Goal: Task Accomplishment & Management: Use online tool/utility

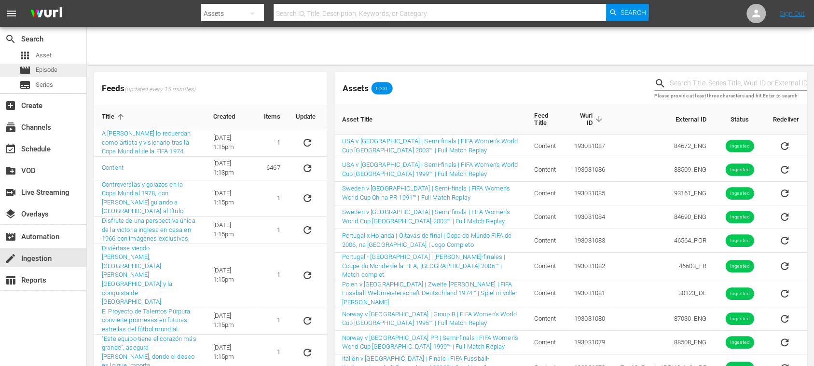
click at [48, 69] on span "Episode" at bounding box center [47, 70] width 22 height 10
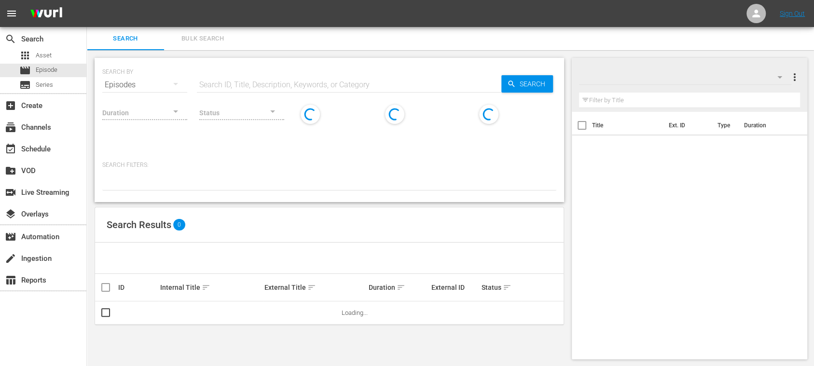
click at [197, 38] on span "Bulk Search" at bounding box center [203, 38] width 66 height 11
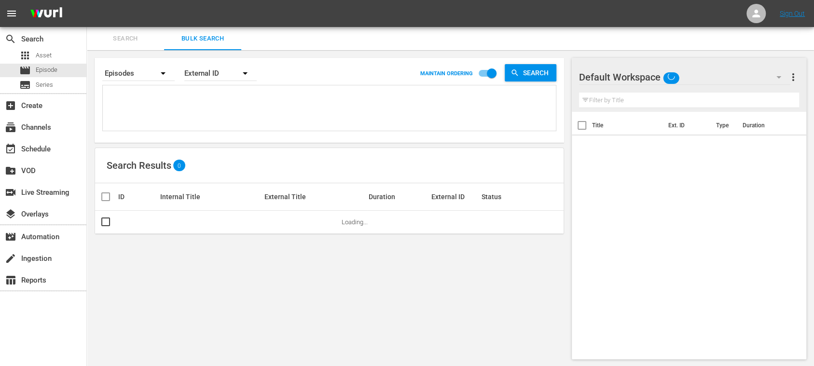
click at [170, 104] on textarea at bounding box center [330, 110] width 451 height 44
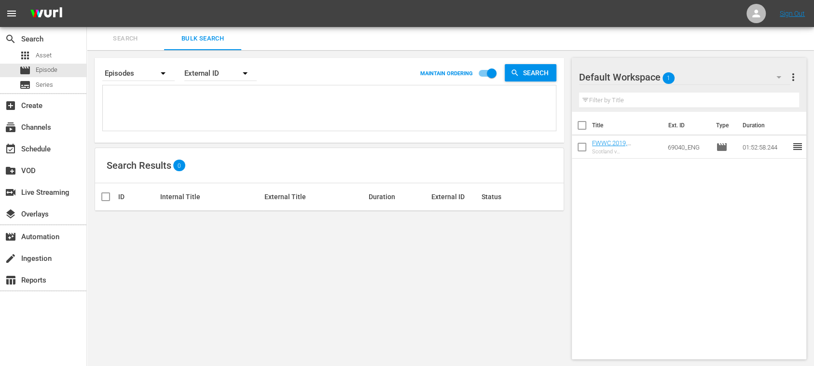
paste textarea "142513_ENG 142387_ENG 142368_ENG 142512_ENG 142565_ENG 142388_ENG 142415_ENG 14…"
type textarea "142513_ENG 142387_ENG 142368_ENG 142512_ENG 142565_ENG 142388_ENG 142415_ENG 14…"
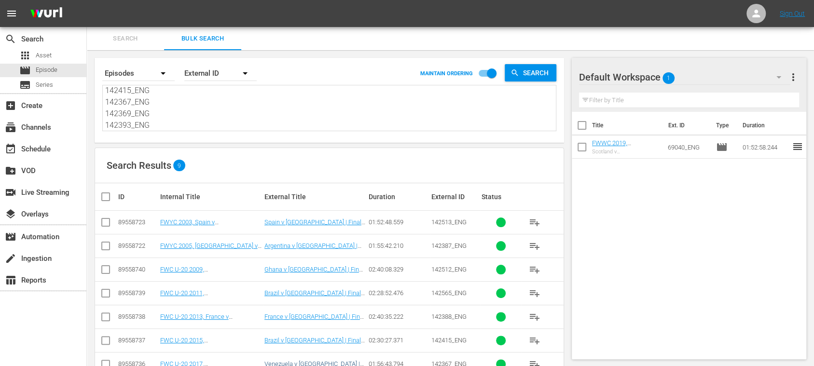
type textarea "142513_ENG 142387_ENG 142368_ENG 142512_ENG 142565_ENG 142388_ENG 142415_ENG 14…"
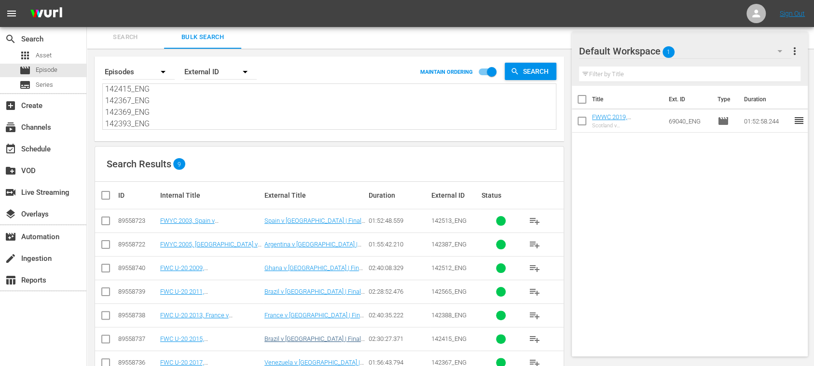
scroll to position [73, 0]
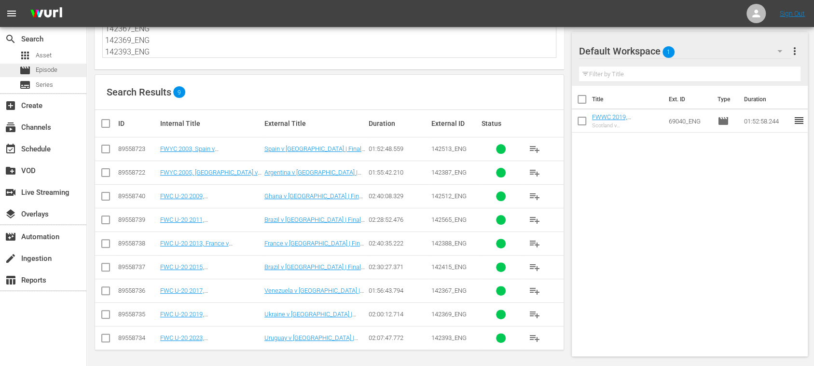
click at [48, 71] on span "Episode" at bounding box center [47, 70] width 22 height 10
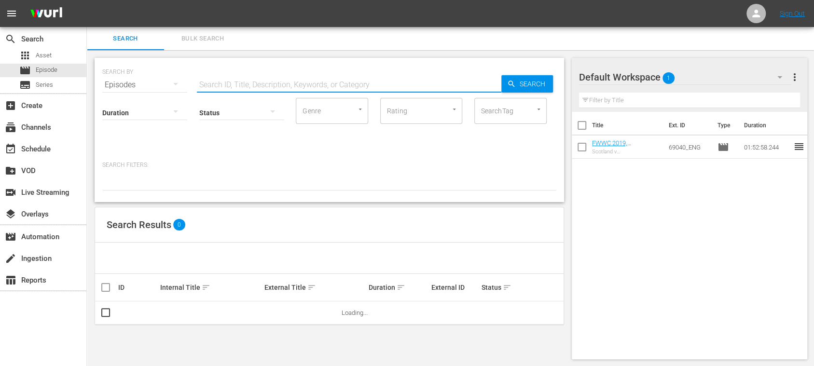
click at [229, 84] on input "text" at bounding box center [349, 84] width 305 height 23
paste input "142646_FR 142677_FR 142658_FR 142642_FR 142653_FR 142670_FR 142671_FR 142513_FR…"
type input "142646_FR 142677_FR 142658_FR 142642_FR 142653_FR 142670_FR 142671_FR 142513_FR…"
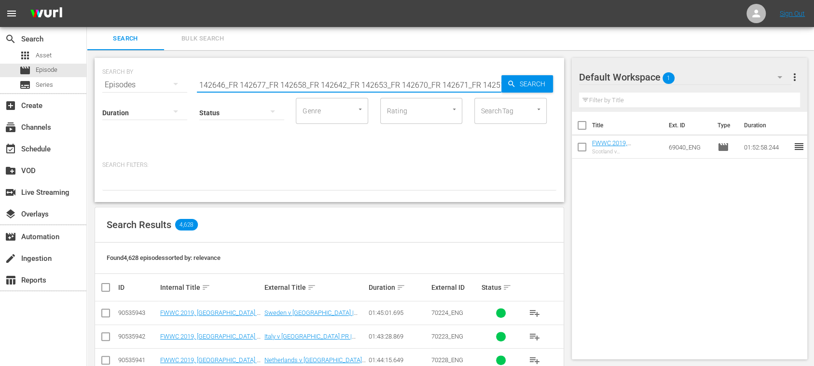
scroll to position [0, 379]
click at [202, 39] on span "Bulk Search" at bounding box center [203, 38] width 66 height 11
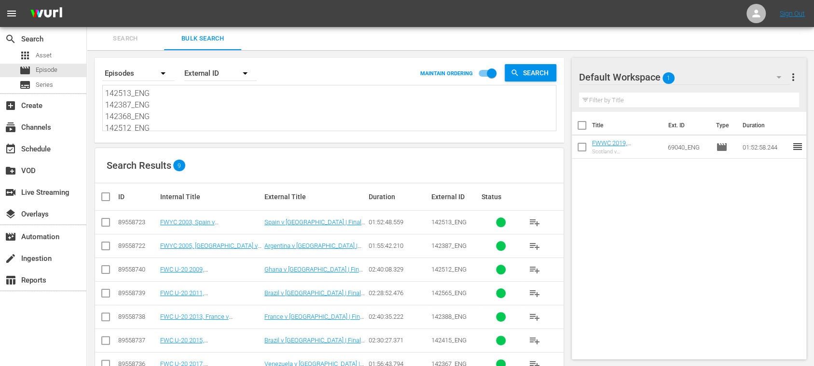
scroll to position [83, 0]
drag, startPoint x: 105, startPoint y: 93, endPoint x: 519, endPoint y: 215, distance: 431.4
click at [491, 212] on div "Search By Episodes Order By External ID MAINTAIN ORDERING Search 142513_ENG 142…" at bounding box center [329, 245] width 485 height 391
paste textarea "142646_FR 142677_FR 142658_FR 142642_FR 142653_FR 142670_FR 142671_FR 142513_FR…"
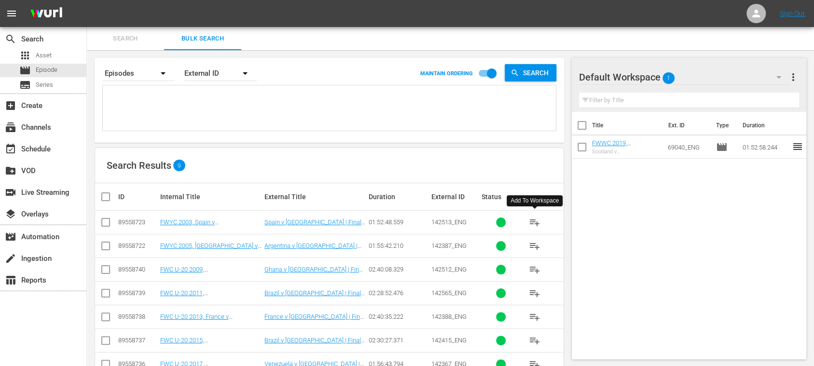
type textarea "142646_FR 142677_FR 142658_FR 142642_FR 142653_FR 142670_FR 142671_FR 142513_FR…"
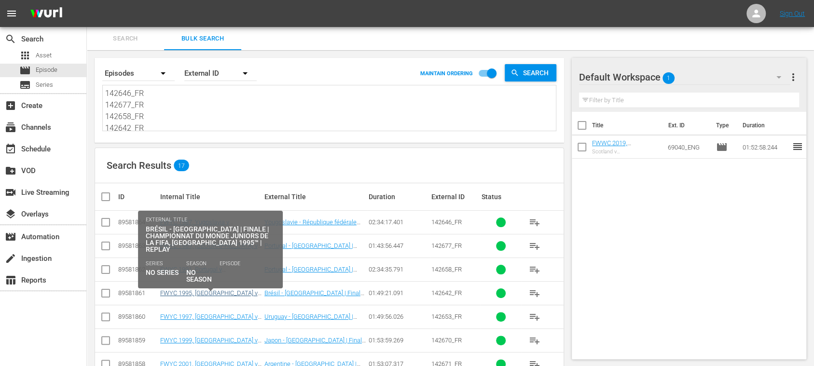
type textarea "142646_FR 142677_FR 142658_FR 142642_FR 142653_FR 142670_FR 142671_FR 142513_FR…"
click at [247, 292] on link "FWYC 1995, Brazil v Argentina, Final - FMR (FR)" at bounding box center [208, 301] width 97 height 22
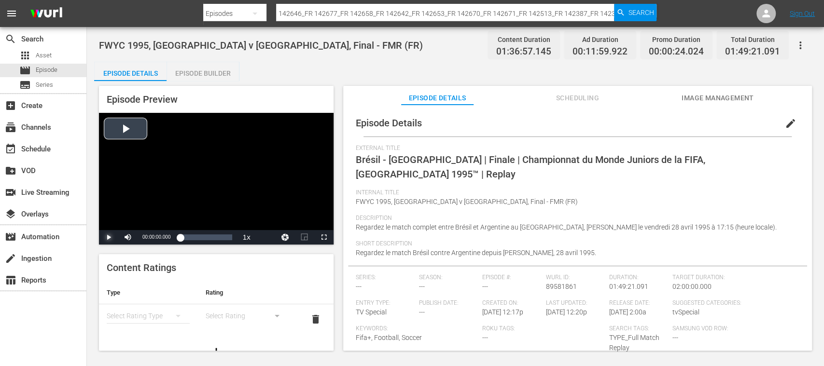
click at [109, 237] on span "Video Player" at bounding box center [109, 237] width 0 height 0
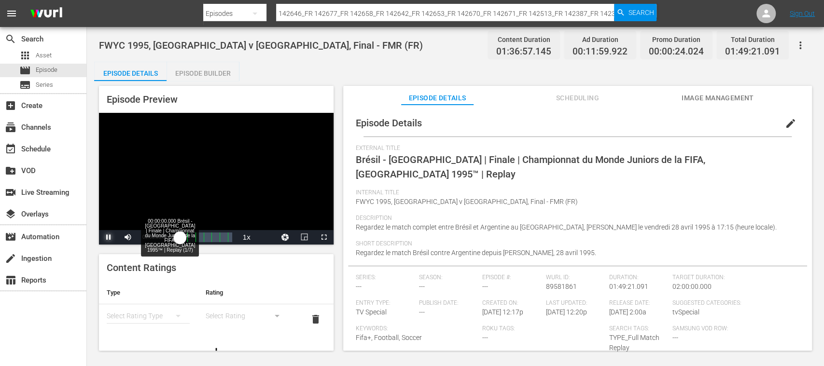
click at [180, 237] on div "00:00:00.448" at bounding box center [180, 238] width 0 height 10
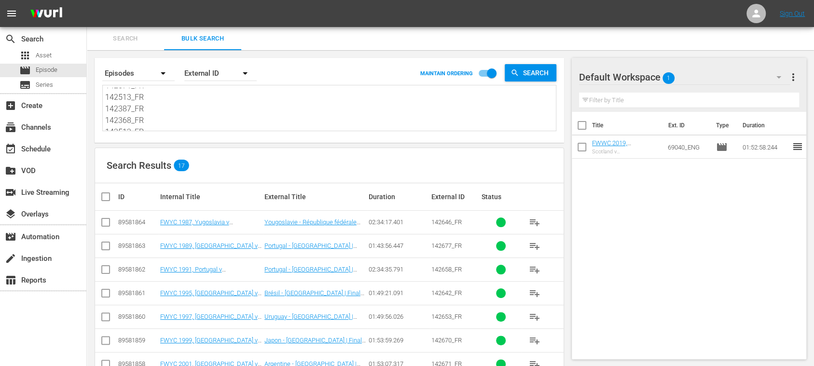
scroll to position [164, 0]
drag, startPoint x: 107, startPoint y: 94, endPoint x: 324, endPoint y: 191, distance: 238.0
click at [302, 192] on div "Search By Episodes Order By External ID MAINTAIN ORDERING Search 142646_FR 1426…" at bounding box center [329, 340] width 485 height 581
paste textarea "142646_ENG 142677_ENG 142658_ENG 142642_ENG 142653_ENG 142670_ENG 142671_ENG"
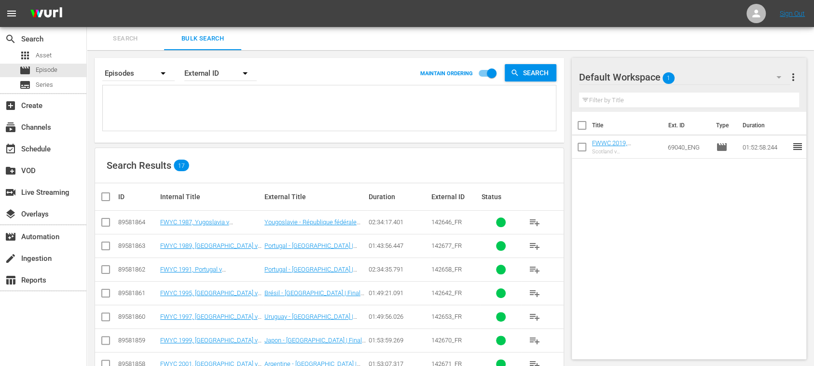
type textarea "142646_ENG 142677_ENG 142658_ENG 142642_ENG 142653_ENG 142670_ENG 142671_ENG"
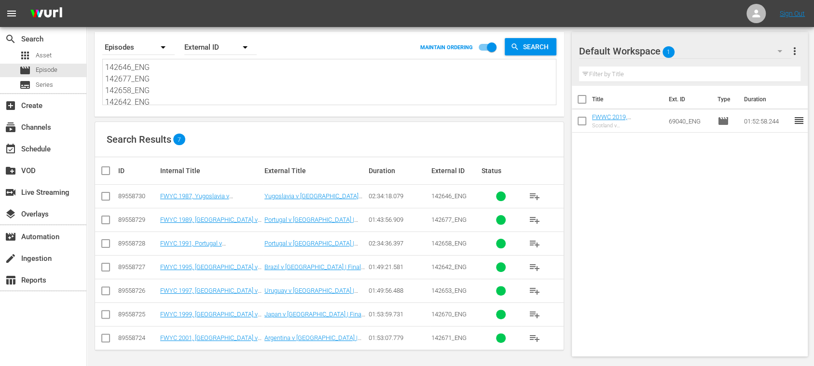
scroll to position [26, 0]
type textarea "142646_ENG 142677_ENG 142658_ENG 142642_ENG 142653_ENG 142670_ENG 142671_ENG"
click at [108, 170] on input "checkbox" at bounding box center [109, 171] width 19 height 12
checkbox input "true"
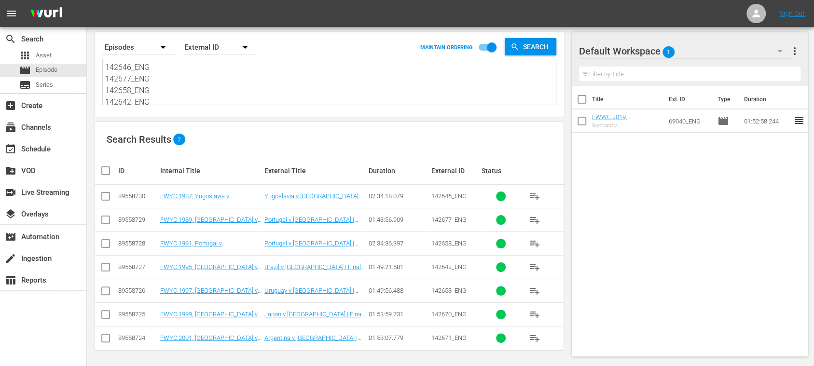
checkbox input "true"
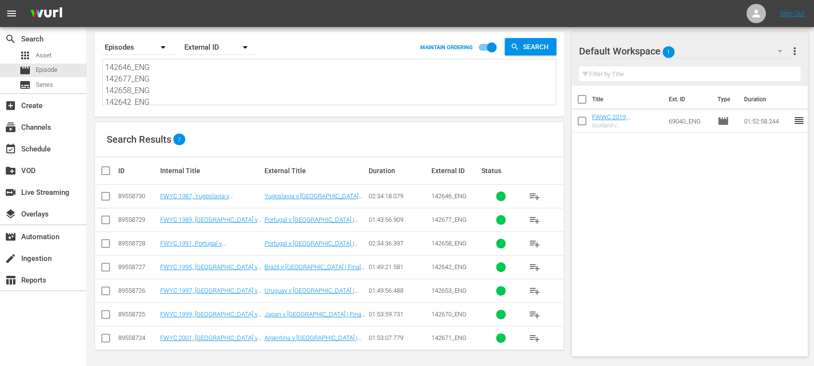
checkbox input "true"
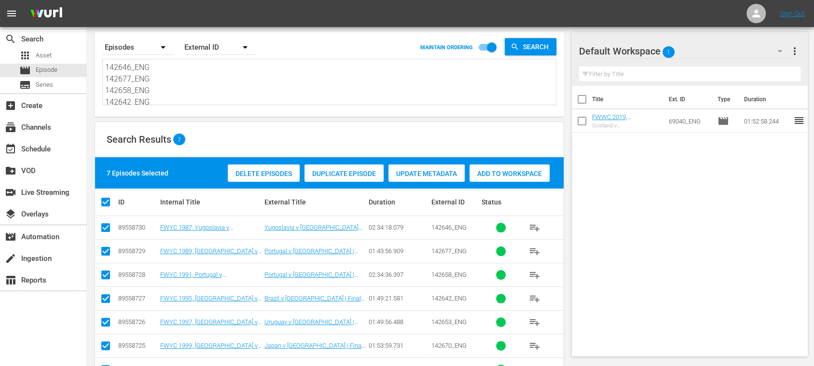
click at [269, 174] on span "Delete Episodes" at bounding box center [264, 174] width 72 height 8
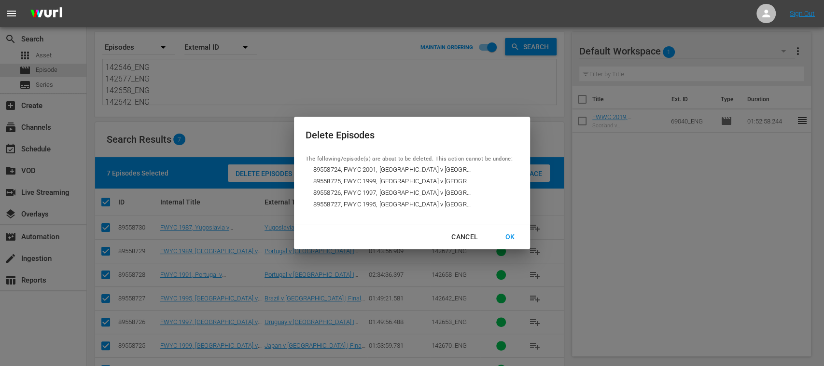
click at [511, 235] on div "OK" at bounding box center [509, 237] width 25 height 12
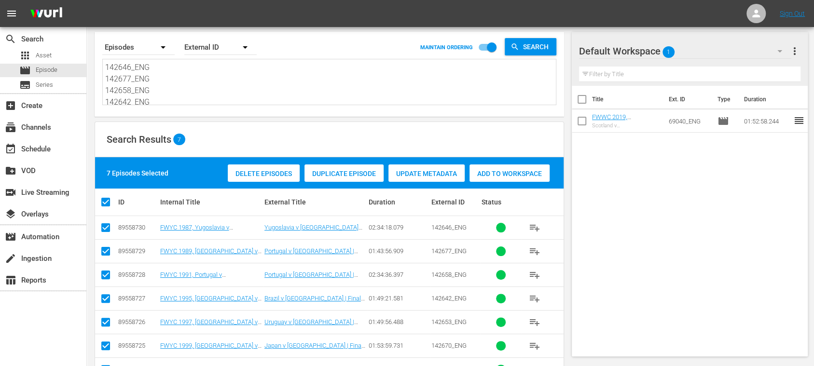
scroll to position [48, 0]
drag, startPoint x: 105, startPoint y: 65, endPoint x: 457, endPoint y: 182, distance: 370.2
click at [448, 180] on div "Search By Episodes Order By External ID MAINTAIN ORDERING Search 142646_ENG 142…" at bounding box center [329, 211] width 485 height 375
paste textarea "142646_FR 142677_FR 142658_FR 142642_FR 142653_FR 142670_FR 142671_FR"
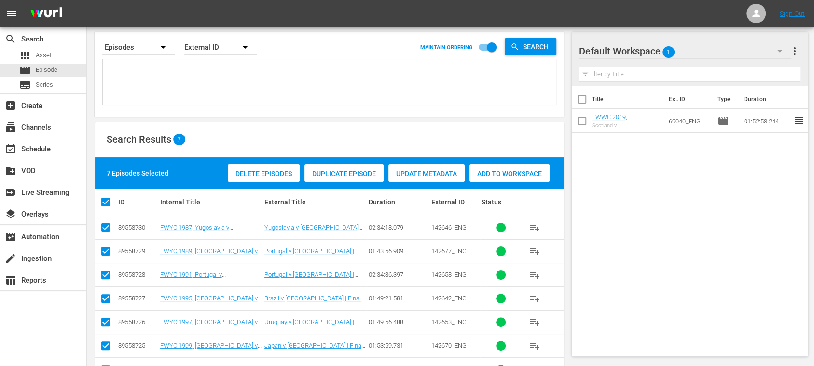
type textarea "142646_FR 142677_FR 142658_FR 142642_FR 142653_FR 142670_FR 142671_FR"
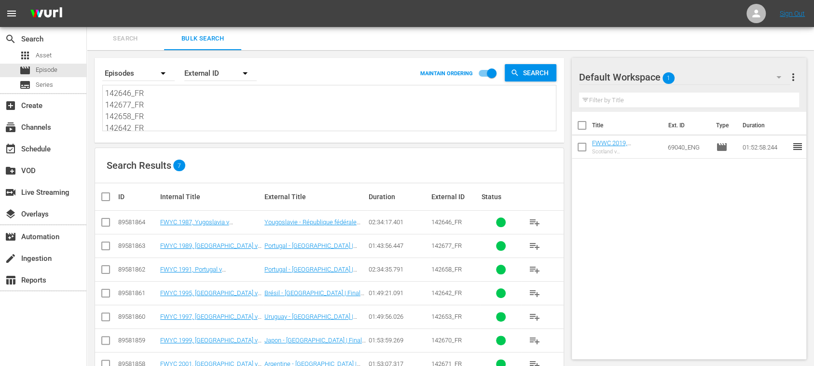
type textarea "142646_FR 142677_FR 142658_FR 142642_FR 142653_FR 142670_FR 142671_FR"
click at [108, 198] on input "checkbox" at bounding box center [109, 197] width 19 height 12
checkbox input "true"
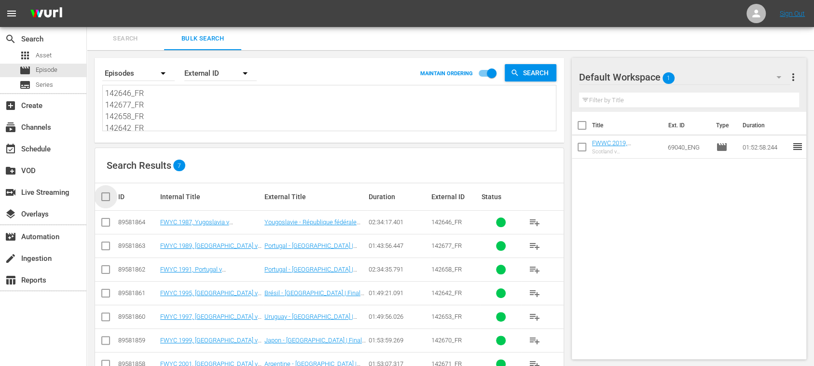
checkbox input "true"
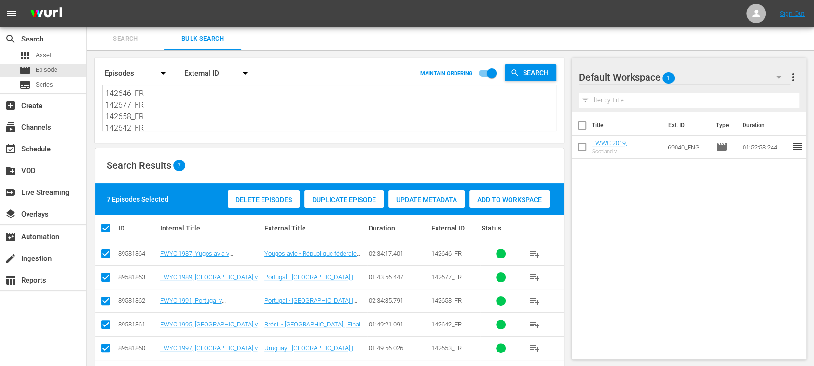
click at [274, 199] on span "Delete Episodes" at bounding box center [264, 200] width 72 height 8
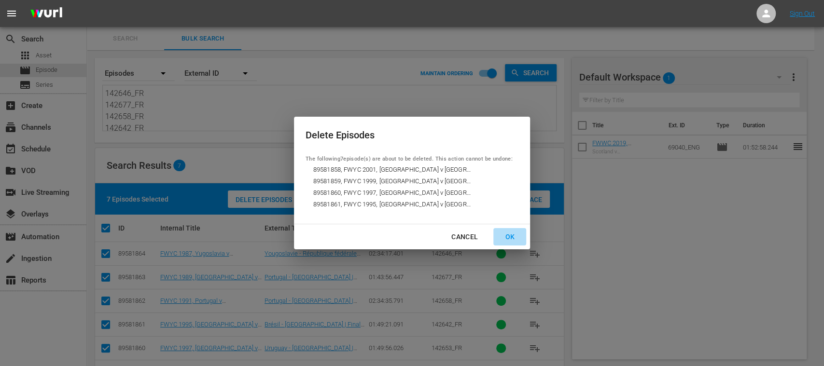
click at [510, 234] on div "OK" at bounding box center [509, 237] width 25 height 12
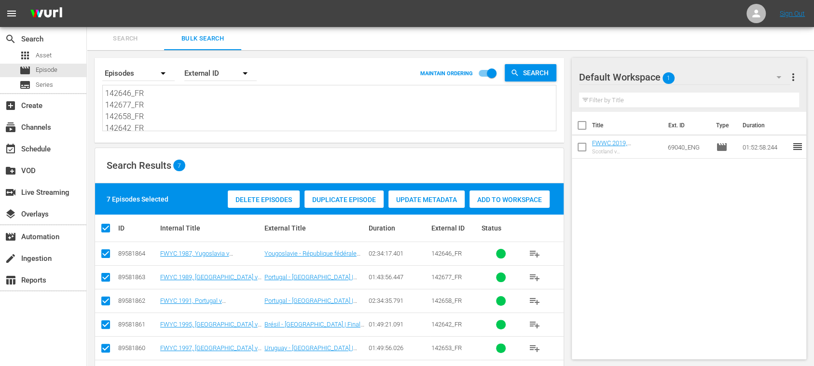
scroll to position [48, 0]
drag, startPoint x: 106, startPoint y: 94, endPoint x: 428, endPoint y: 193, distance: 336.9
click at [374, 181] on div "Search By Episodes Order By External ID MAINTAIN ORDERING Search 142646_FR 1426…" at bounding box center [329, 237] width 485 height 375
paste textarea "142646_DE 142677_DE 142658_DE 142642_DE 142653_DE 142670_DE 142671_DE"
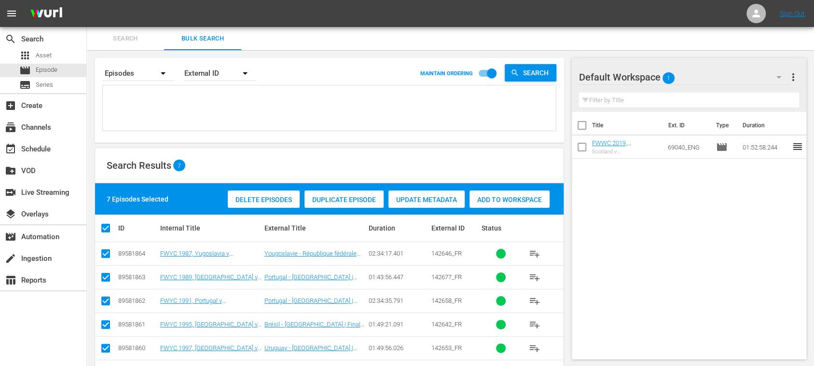
type textarea "142646_DE 142677_DE 142658_DE 142642_DE 142653_DE 142670_DE 142671_DE"
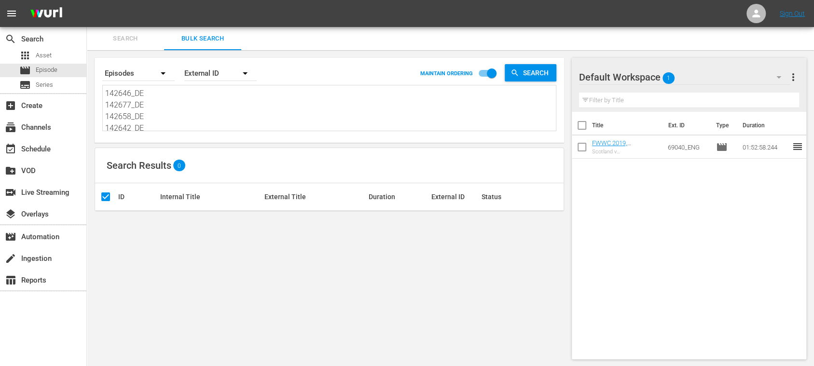
type textarea "142646_DE 142677_DE 142658_DE 142642_DE 142653_DE 142670_DE 142671_DE"
drag, startPoint x: 106, startPoint y: 94, endPoint x: 442, endPoint y: 185, distance: 348.0
click at [407, 186] on div "Search By Episodes Order By External ID MAINTAIN ORDERING Search 142646_DE 1426…" at bounding box center [329, 208] width 485 height 317
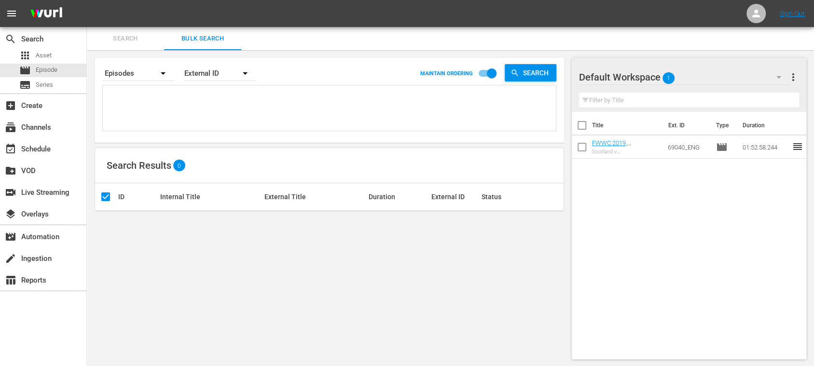
paste textarea "142646_ITA 142677_ITA 142658_ITA 142642_ITA 142653_ITA 142670_ITA 142671_ITA"
type textarea "142646_ITA 142677_ITA 142658_ITA 142642_ITA 142653_ITA 142670_ITA 142671_ITA"
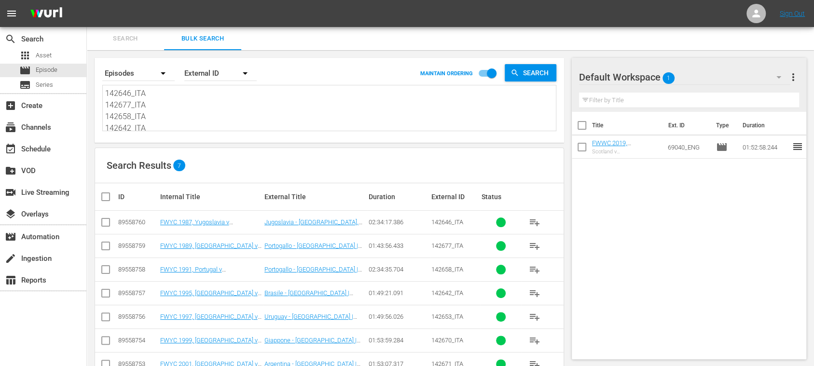
type textarea "142646_ITA 142677_ITA 142658_ITA 142642_ITA 142653_ITA 142670_ITA 142671_ITA"
click at [106, 195] on input "checkbox" at bounding box center [109, 197] width 19 height 12
checkbox input "true"
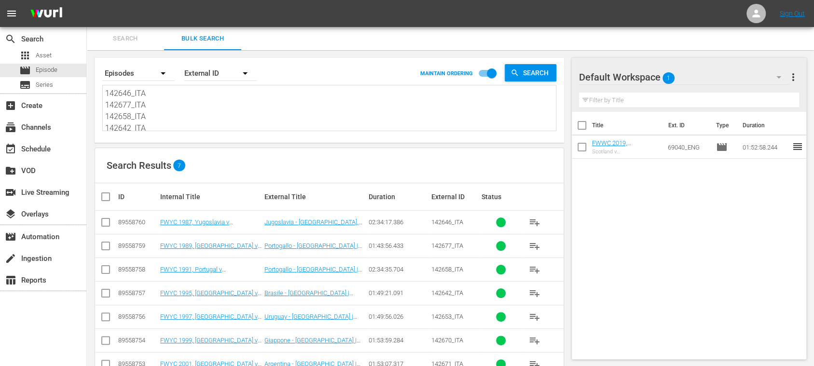
checkbox input "true"
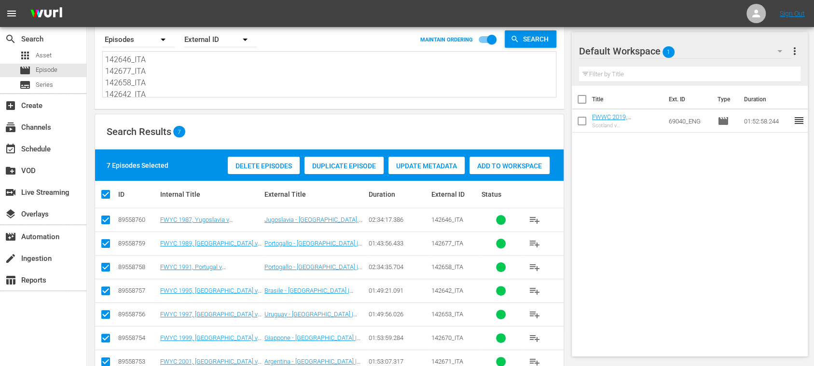
scroll to position [57, 0]
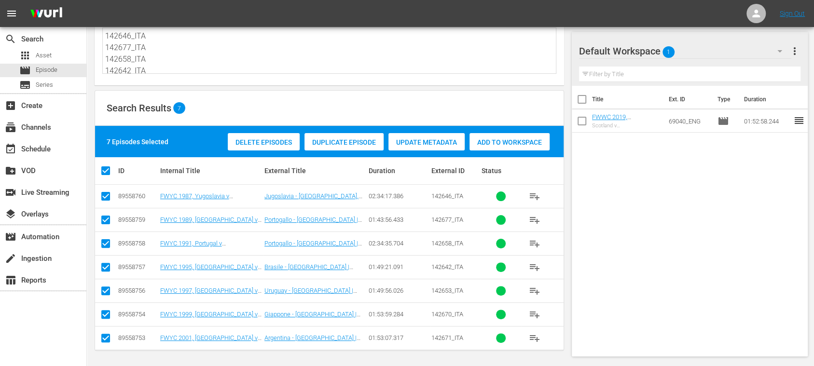
click at [279, 142] on span "Delete Episodes" at bounding box center [264, 143] width 72 height 8
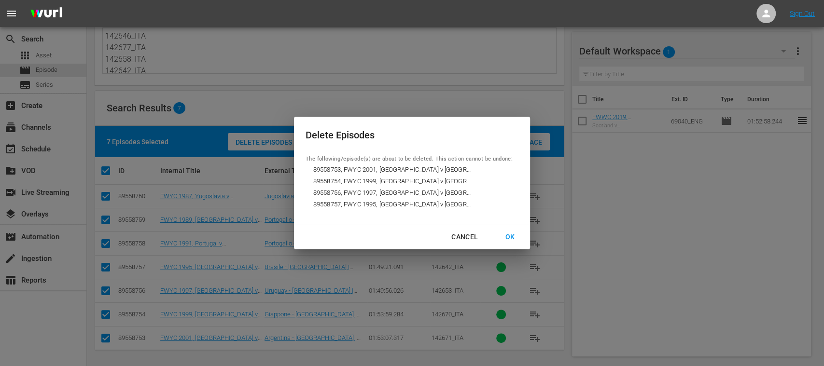
click at [513, 235] on div "OK" at bounding box center [509, 237] width 25 height 12
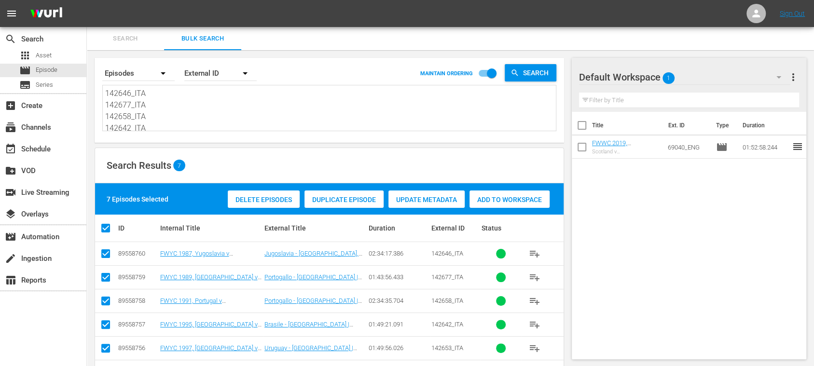
scroll to position [48, 0]
drag, startPoint x: 106, startPoint y: 91, endPoint x: 480, endPoint y: 184, distance: 385.5
click at [459, 189] on div "Search By Episodes Order By External ID MAINTAIN ORDERING Search 142646_ITA 142…" at bounding box center [329, 237] width 485 height 375
paste textarea "142646_POR 142677_POR 142658_POR 142642_POR 142653_POR 142670_POR 142671_POR"
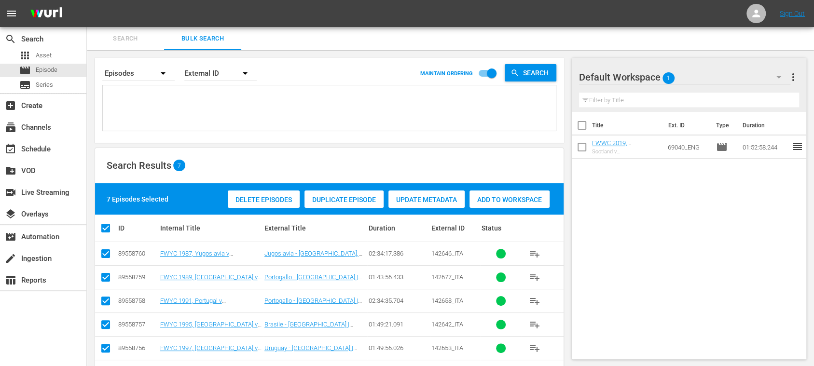
type textarea "142646_POR 142677_POR 142658_POR 142642_POR 142653_POR 142670_POR 142671_POR"
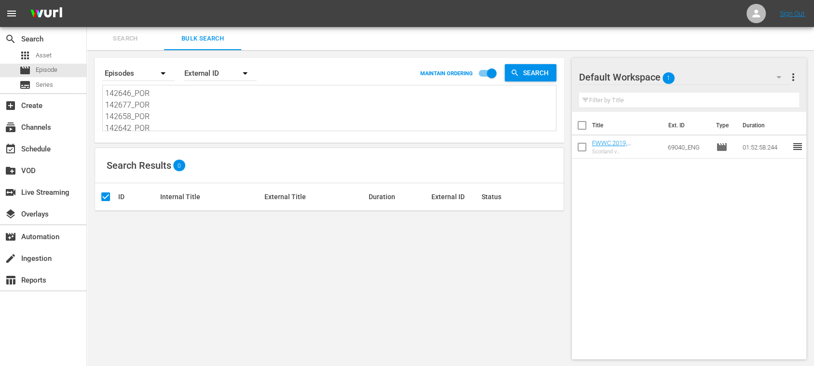
type textarea "142646_POR 142677_POR 142658_POR 142642_POR 142653_POR 142670_POR 142671_POR"
drag, startPoint x: 108, startPoint y: 92, endPoint x: 429, endPoint y: 152, distance: 326.4
click at [371, 160] on div "Search By Episodes Order By External ID MAINTAIN ORDERING Search 142646_POR 142…" at bounding box center [329, 208] width 485 height 317
type textarea "1"
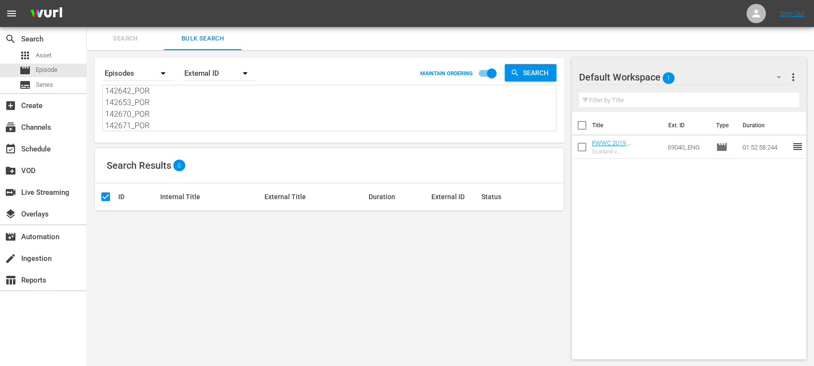
type textarea "1"
paste textarea "142646_ES 142677_ES 142658_ES 142642_ES 142653_ES 142670_ES 142671_ES"
type textarea "142646_ES 142677_ES 142658_ES 142642_ES 142653_ES 142670_ES 142671_ES"
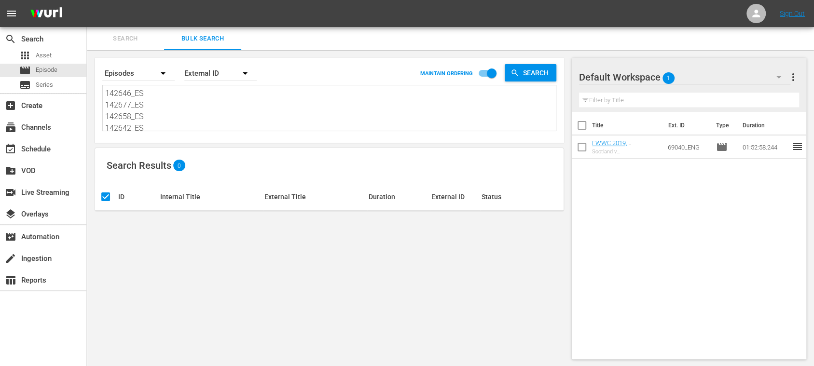
scroll to position [0, 0]
click at [39, 84] on span "Series" at bounding box center [44, 85] width 17 height 10
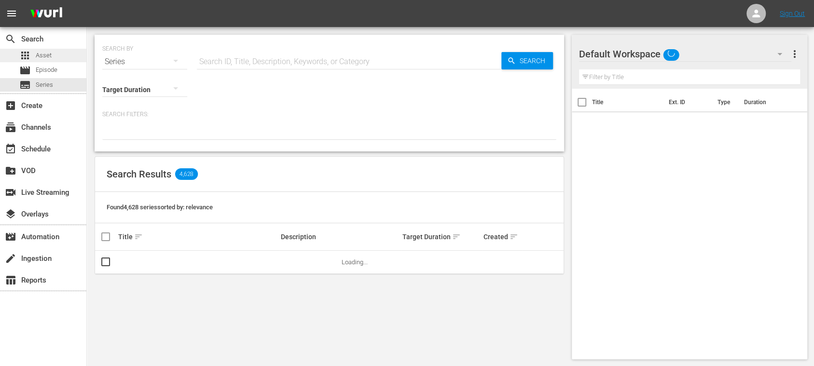
click at [54, 60] on div "apps Asset" at bounding box center [43, 56] width 86 height 14
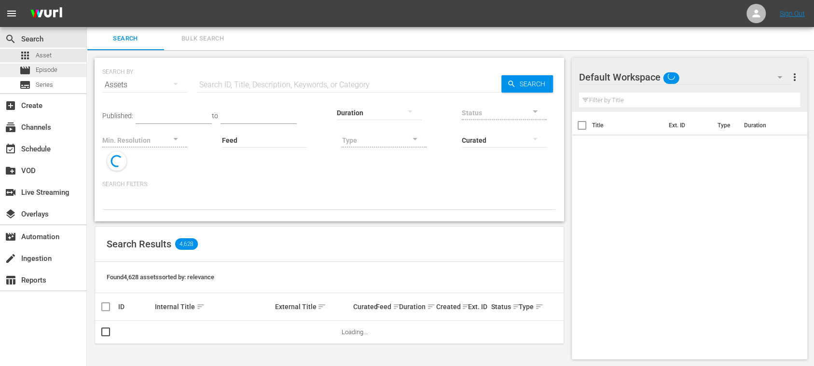
click at [53, 68] on span "Episode" at bounding box center [47, 70] width 22 height 10
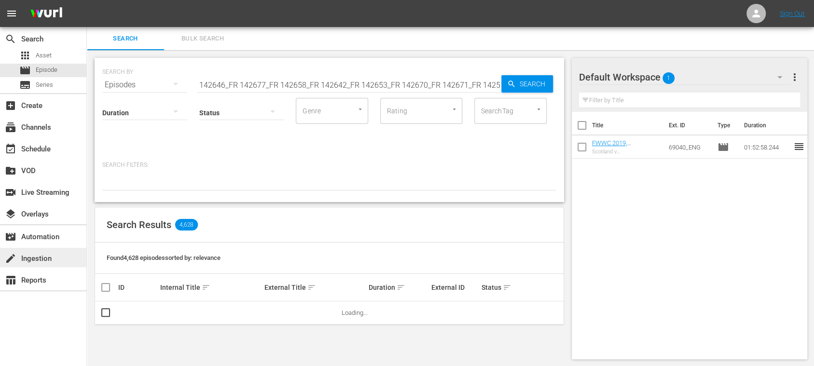
click at [48, 262] on div "create Ingestion" at bounding box center [27, 257] width 54 height 9
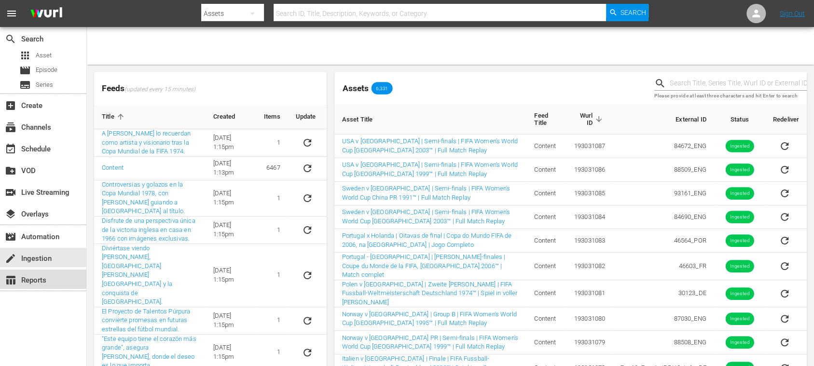
click at [42, 276] on div "table_chart Reports" at bounding box center [27, 279] width 54 height 9
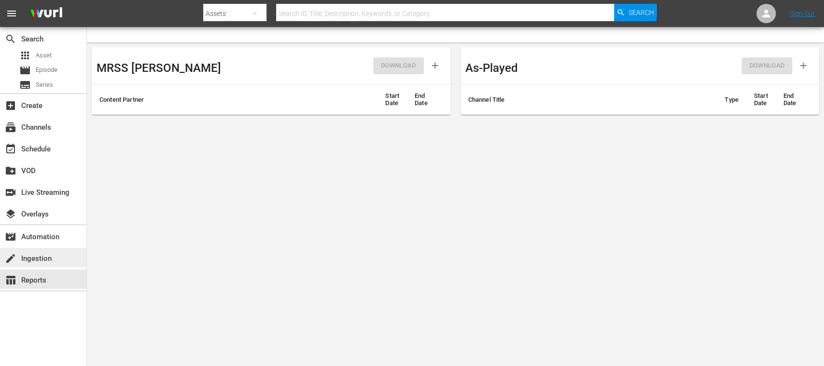
click at [44, 265] on div "create Ingestion" at bounding box center [43, 257] width 86 height 19
